Goal: Task Accomplishment & Management: Manage account settings

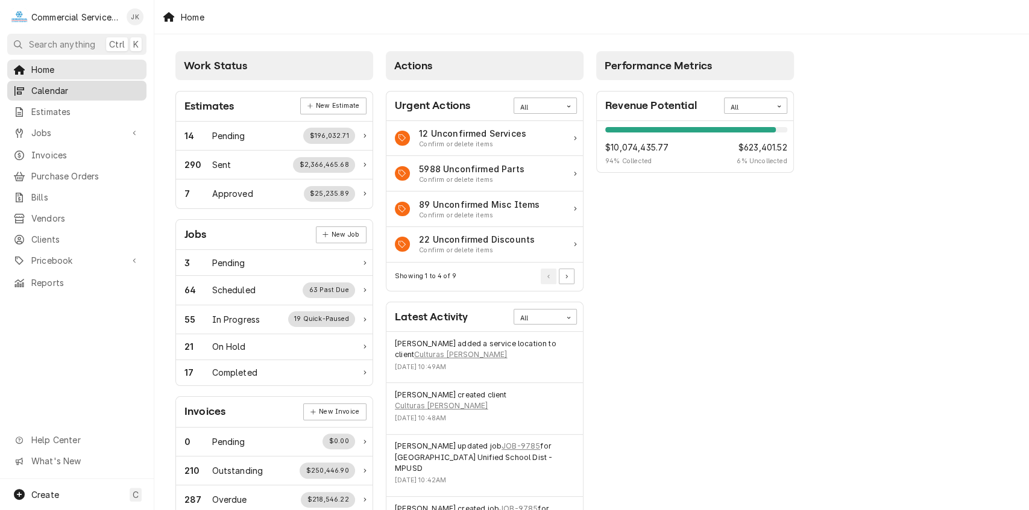
click at [112, 83] on div "Calendar" at bounding box center [77, 90] width 134 height 15
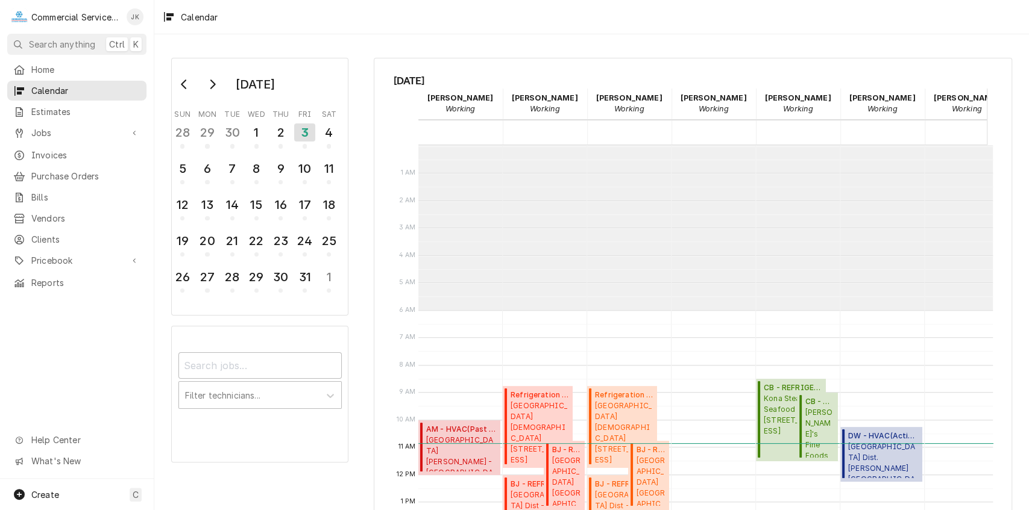
scroll to position [165, 0]
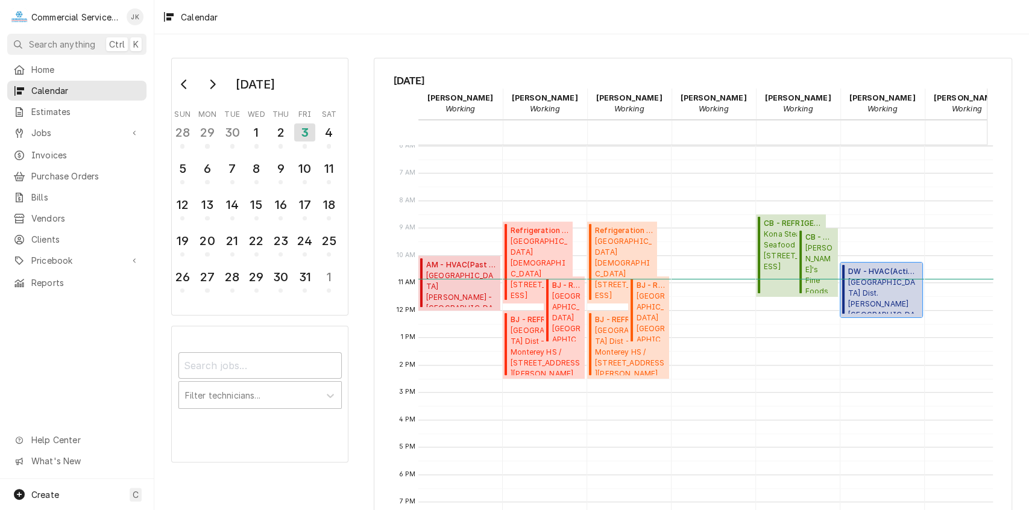
click at [885, 287] on span "Alisal School Dist. BARDIN ELEMENTARY SCHOOL / 425 Bardin Rd, Salinas, CA 93905" at bounding box center [883, 295] width 71 height 37
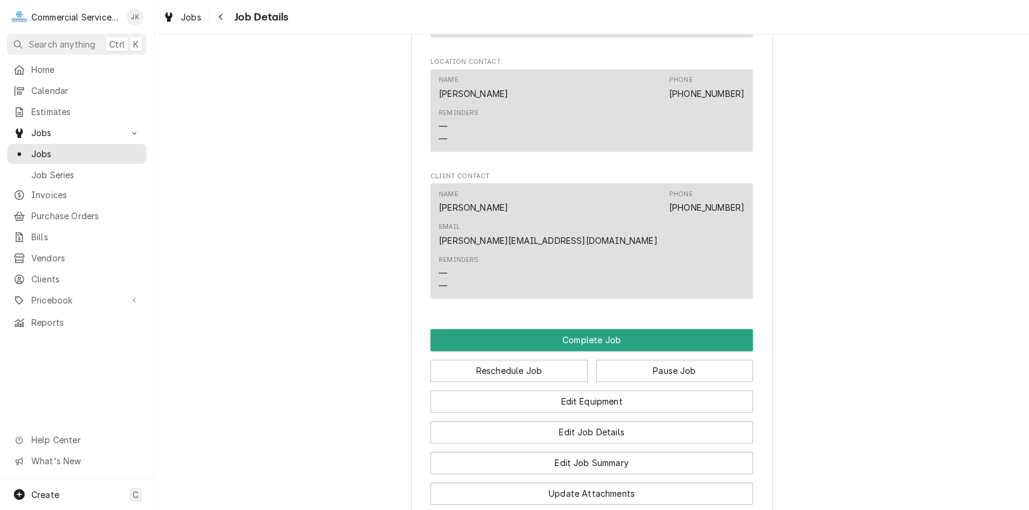
scroll to position [1030, 0]
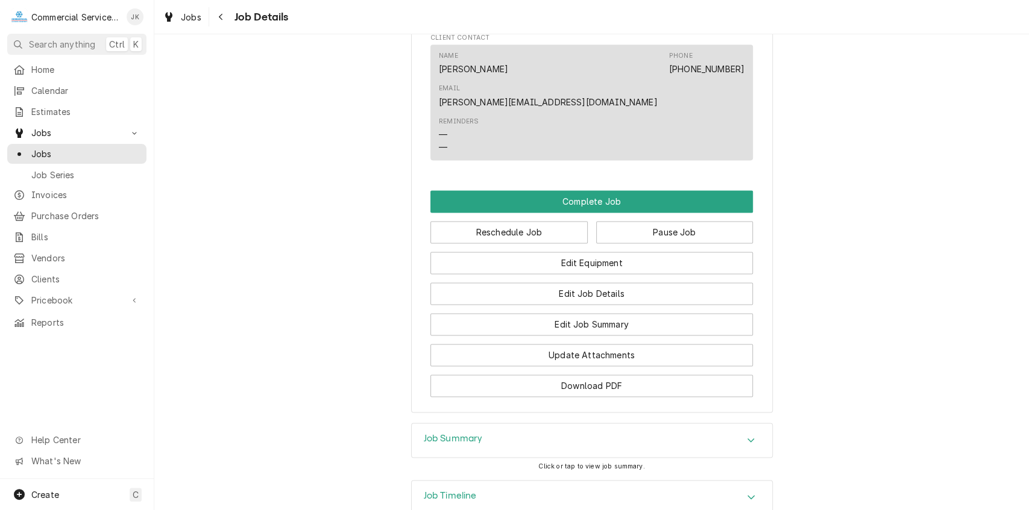
click at [475, 433] on h3 "Job Summary" at bounding box center [453, 438] width 59 height 11
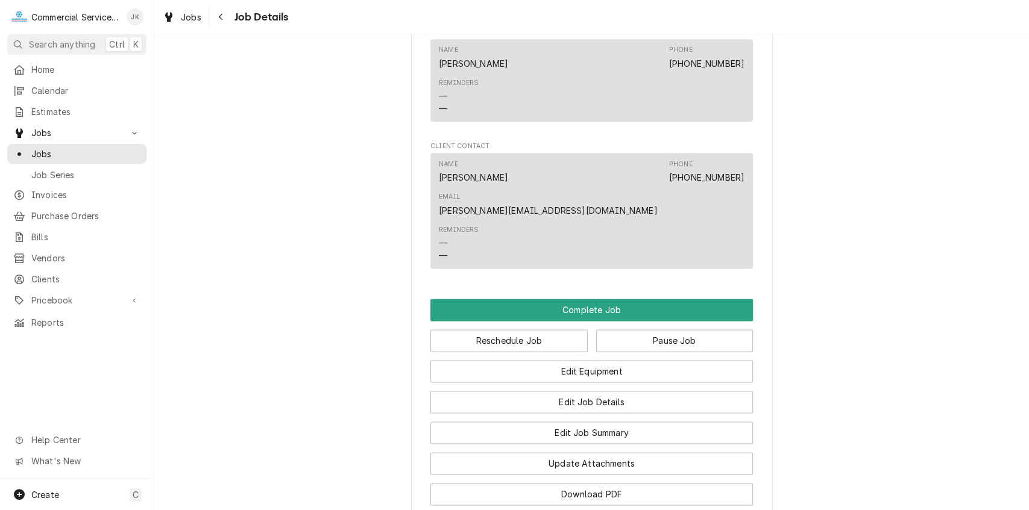
scroll to position [920, 0]
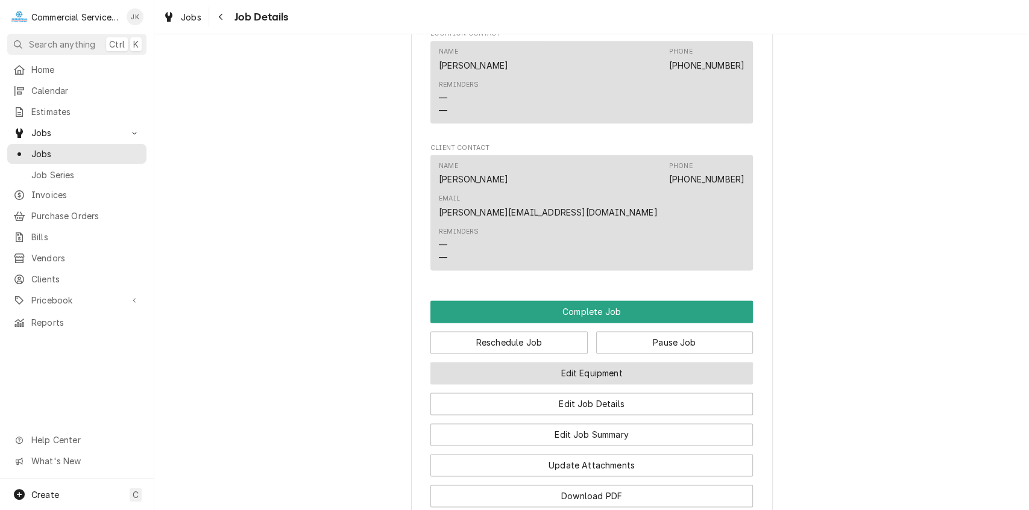
click at [556, 362] on button "Edit Equipment" at bounding box center [591, 373] width 322 height 22
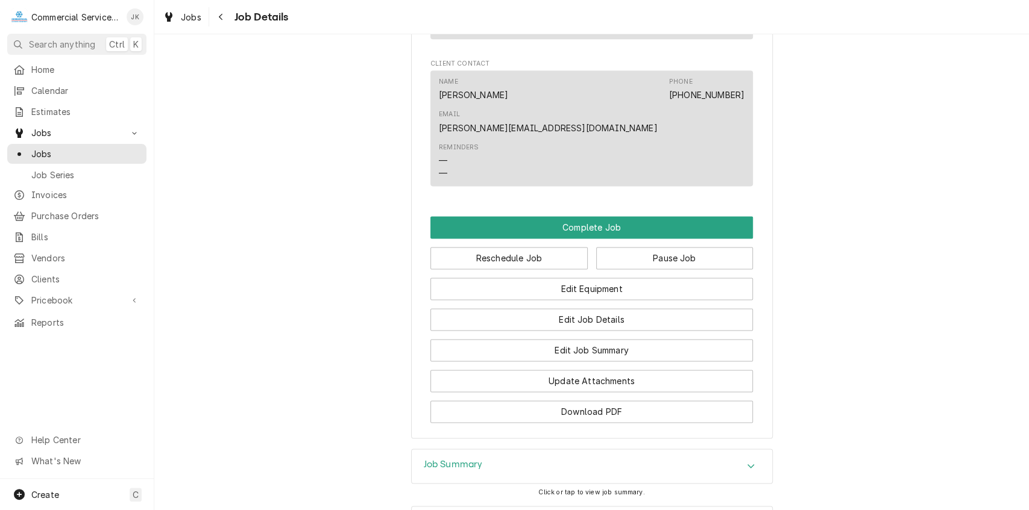
scroll to position [1011, 0]
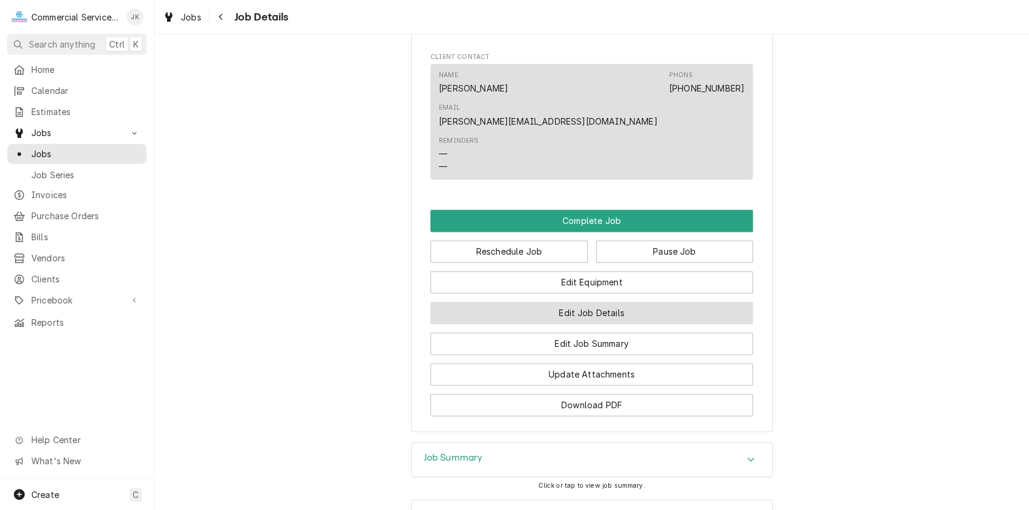
click at [581, 302] on button "Edit Job Details" at bounding box center [591, 313] width 322 height 22
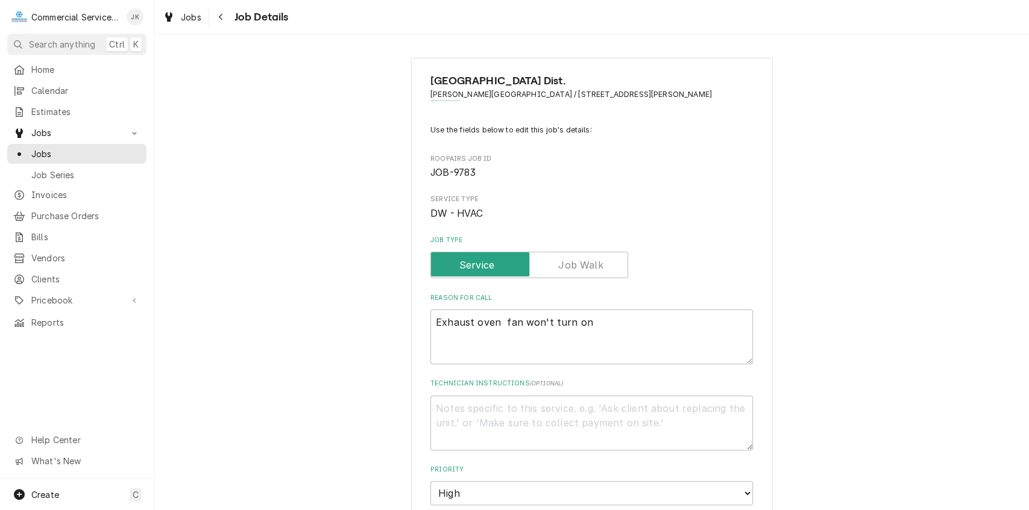
type textarea "x"
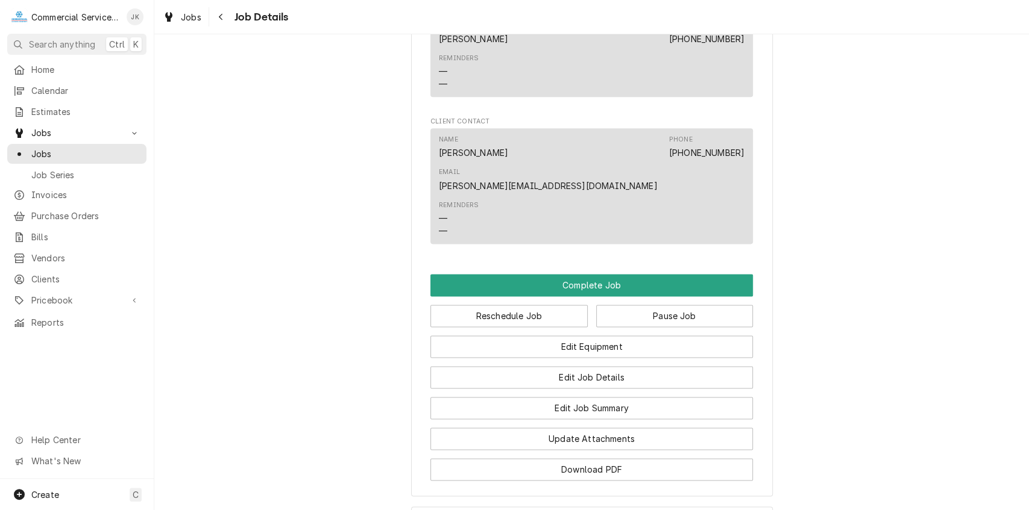
scroll to position [1030, 0]
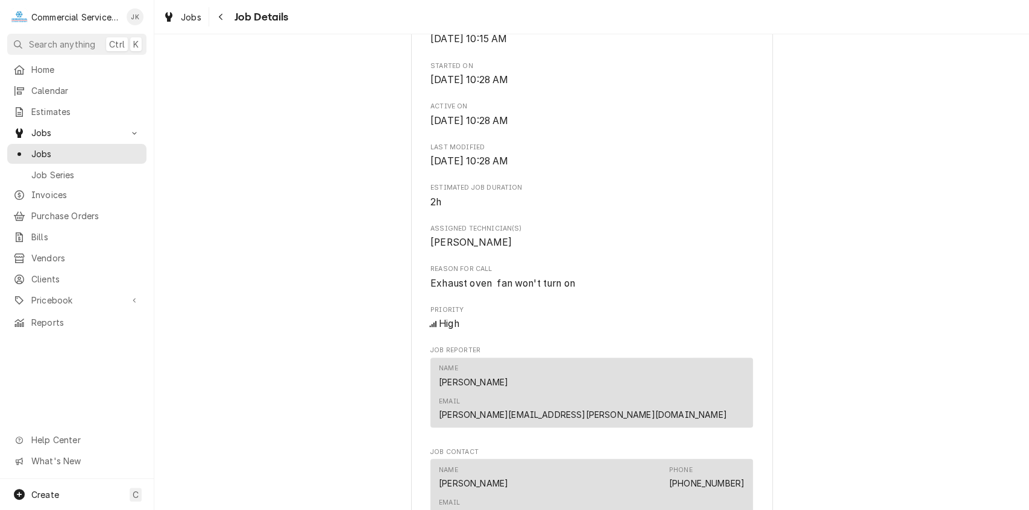
scroll to position [0, 0]
